Goal: Task Accomplishment & Management: Manage account settings

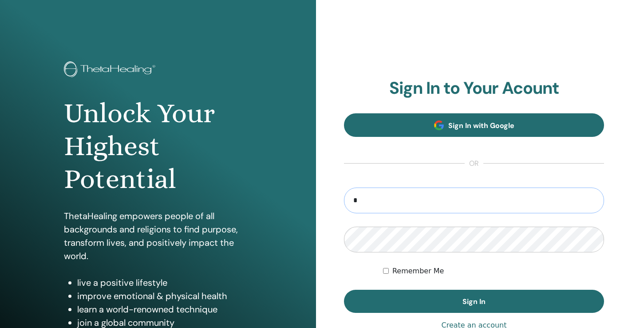
type input "**********"
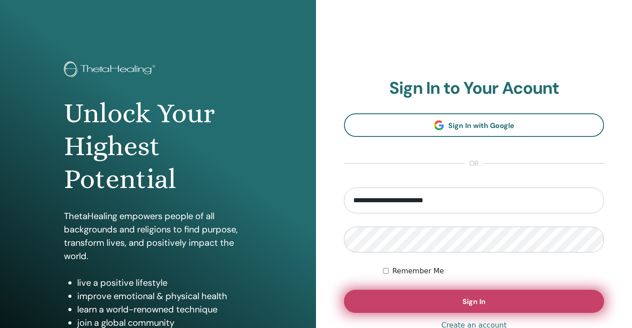
click at [411, 304] on button "Sign In" at bounding box center [474, 300] width 260 height 23
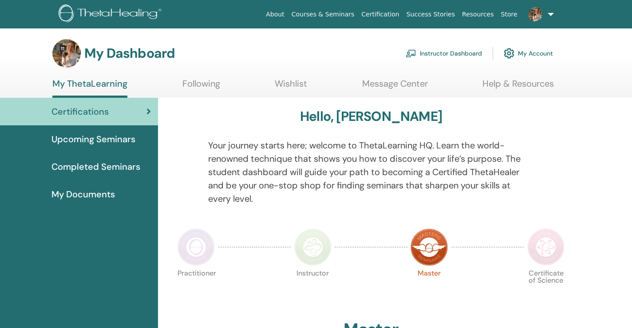
click at [445, 56] on link "Instructor Dashboard" at bounding box center [444, 53] width 76 height 20
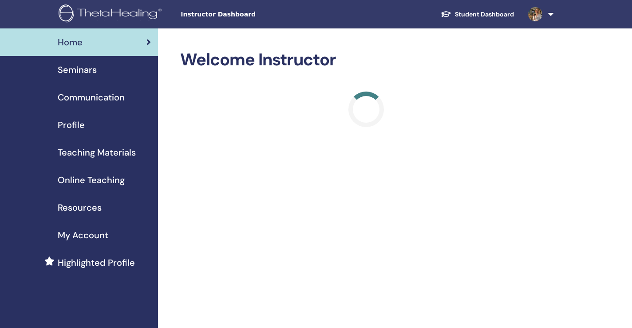
click at [91, 68] on span "Seminars" at bounding box center [77, 69] width 39 height 13
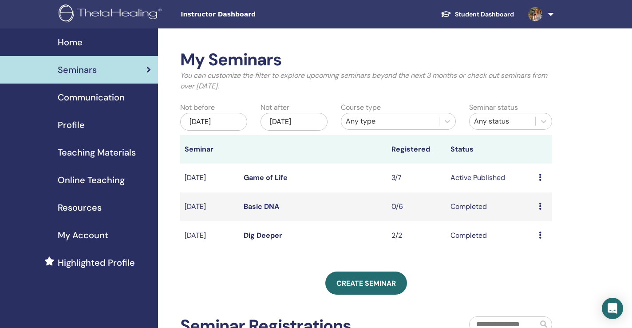
click at [223, 177] on td "[DATE]" at bounding box center [209, 177] width 59 height 29
click at [262, 178] on link "Game of Life" at bounding box center [266, 177] width 44 height 9
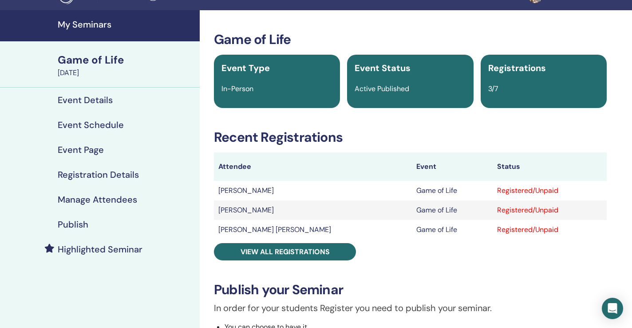
scroll to position [15, 0]
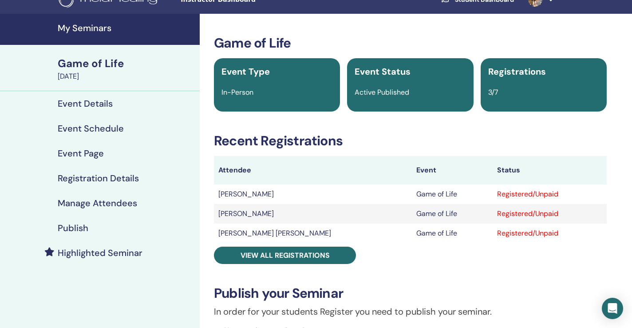
click at [75, 152] on h4 "Event Page" at bounding box center [81, 153] width 46 height 11
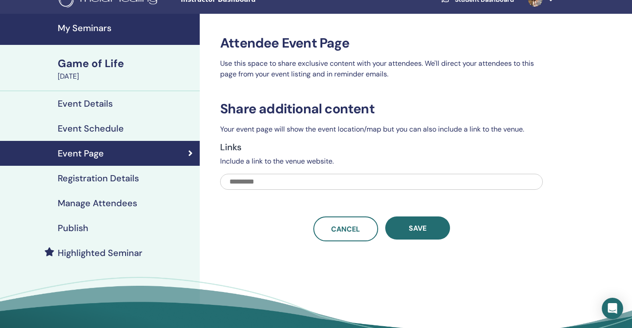
click at [104, 97] on link "Event Details" at bounding box center [100, 103] width 200 height 25
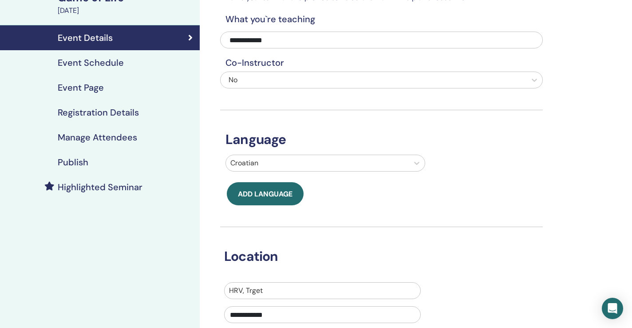
scroll to position [77, 0]
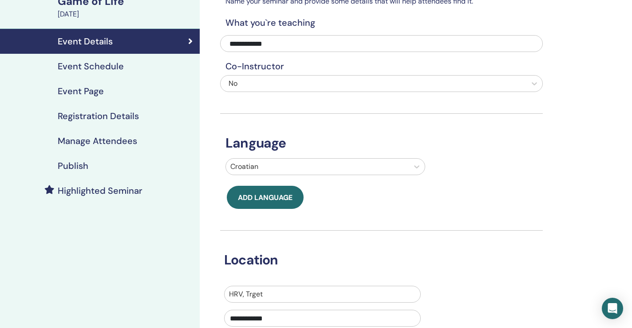
click at [83, 72] on link "Event Schedule" at bounding box center [100, 66] width 200 height 25
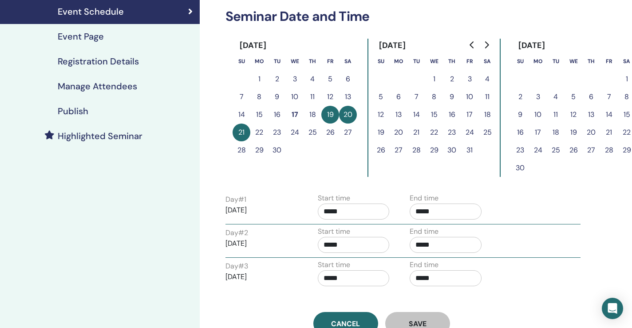
scroll to position [140, 0]
